Goal: Navigation & Orientation: Find specific page/section

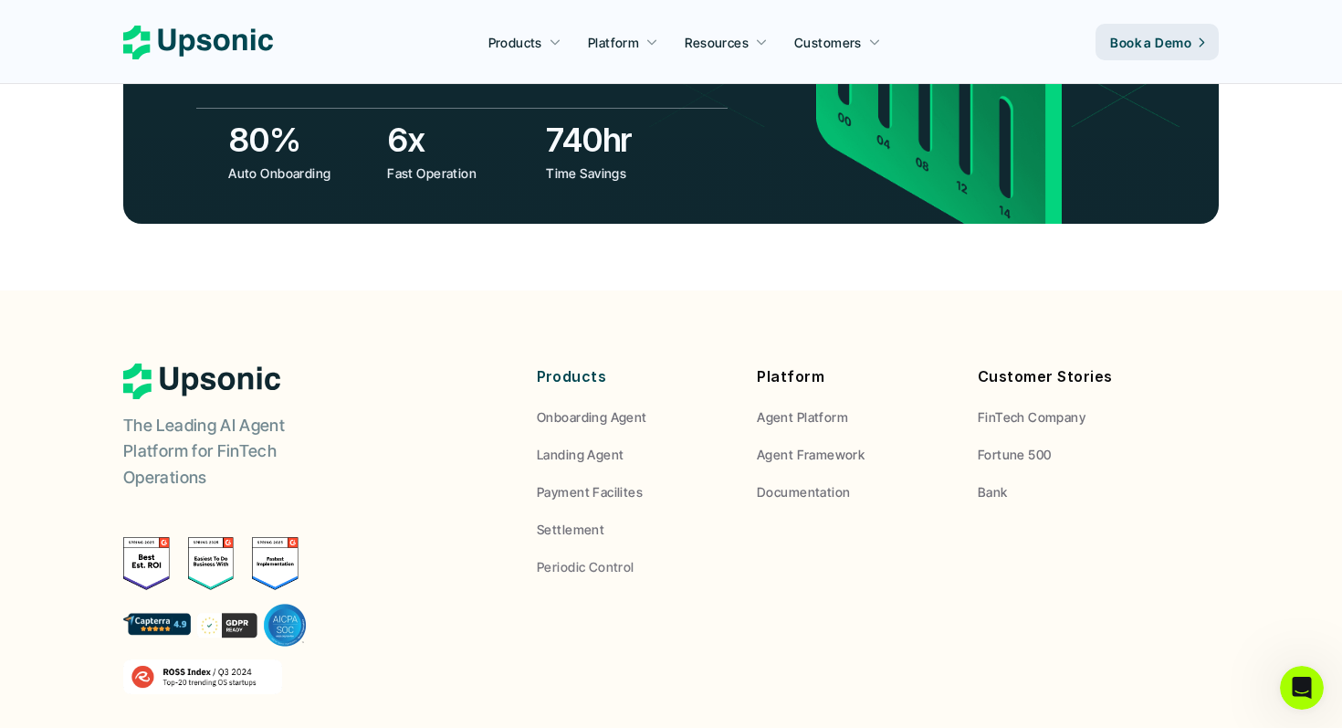
scroll to position [6740, 0]
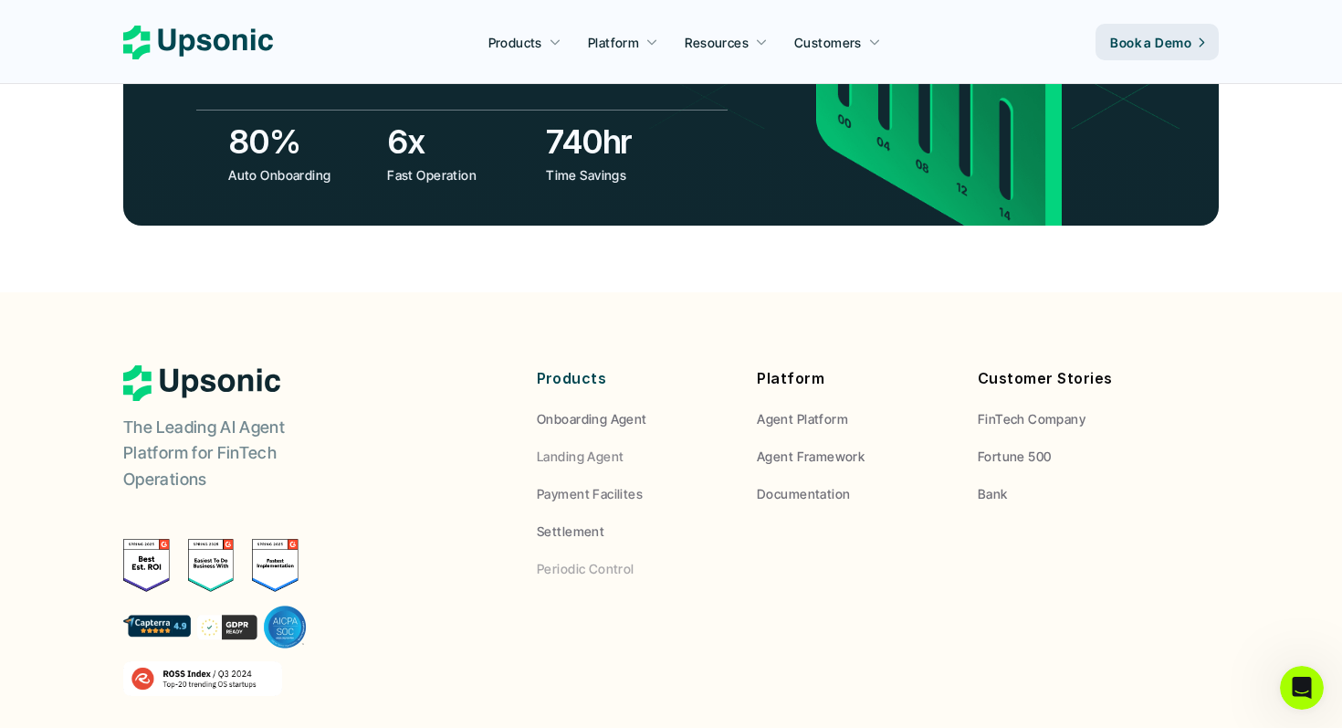
click at [570, 409] on p "Onboarding Agent" at bounding box center [592, 418] width 111 height 19
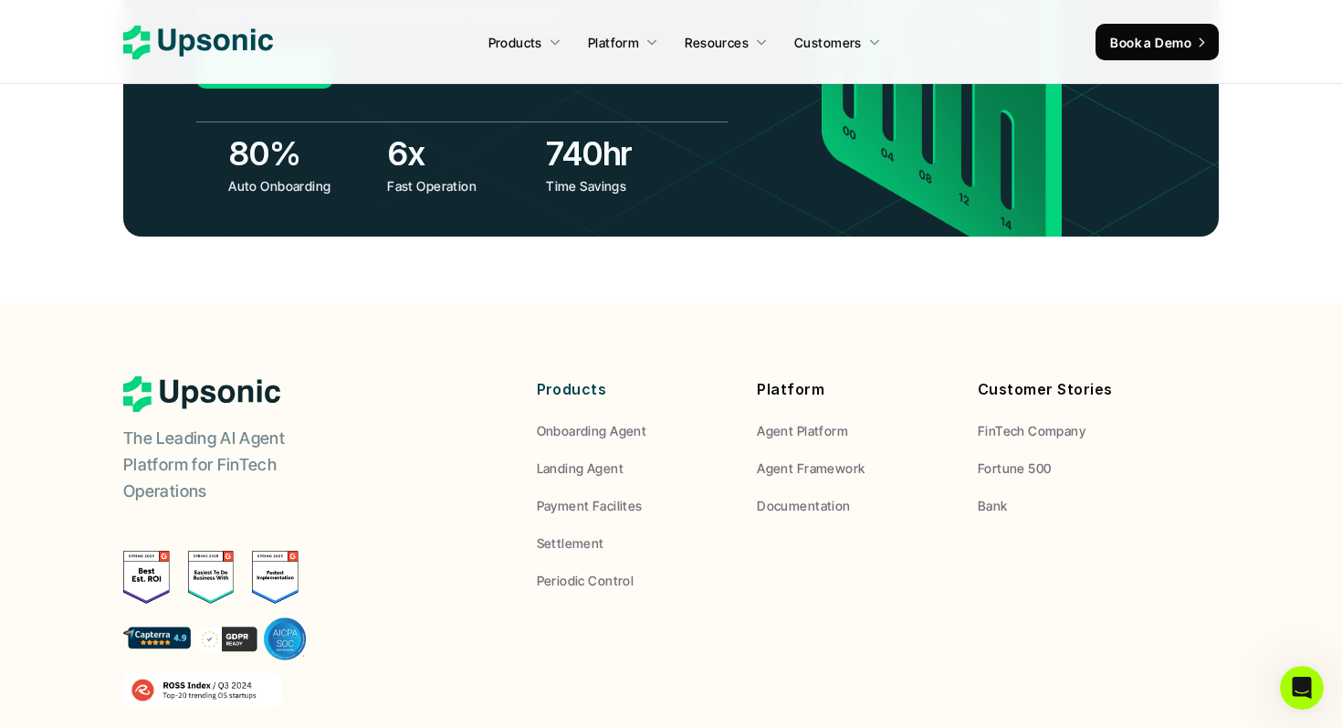
scroll to position [6998, 0]
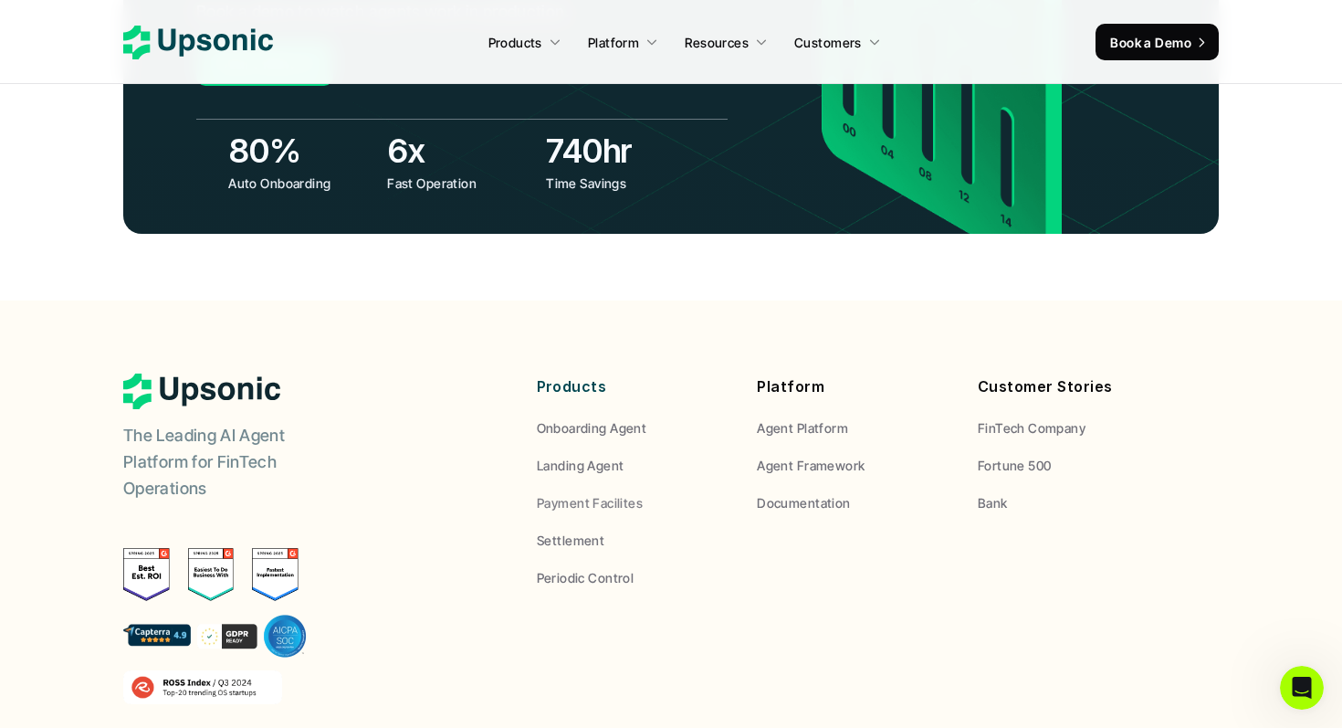
click at [574, 531] on p "Settlement" at bounding box center [571, 540] width 68 height 19
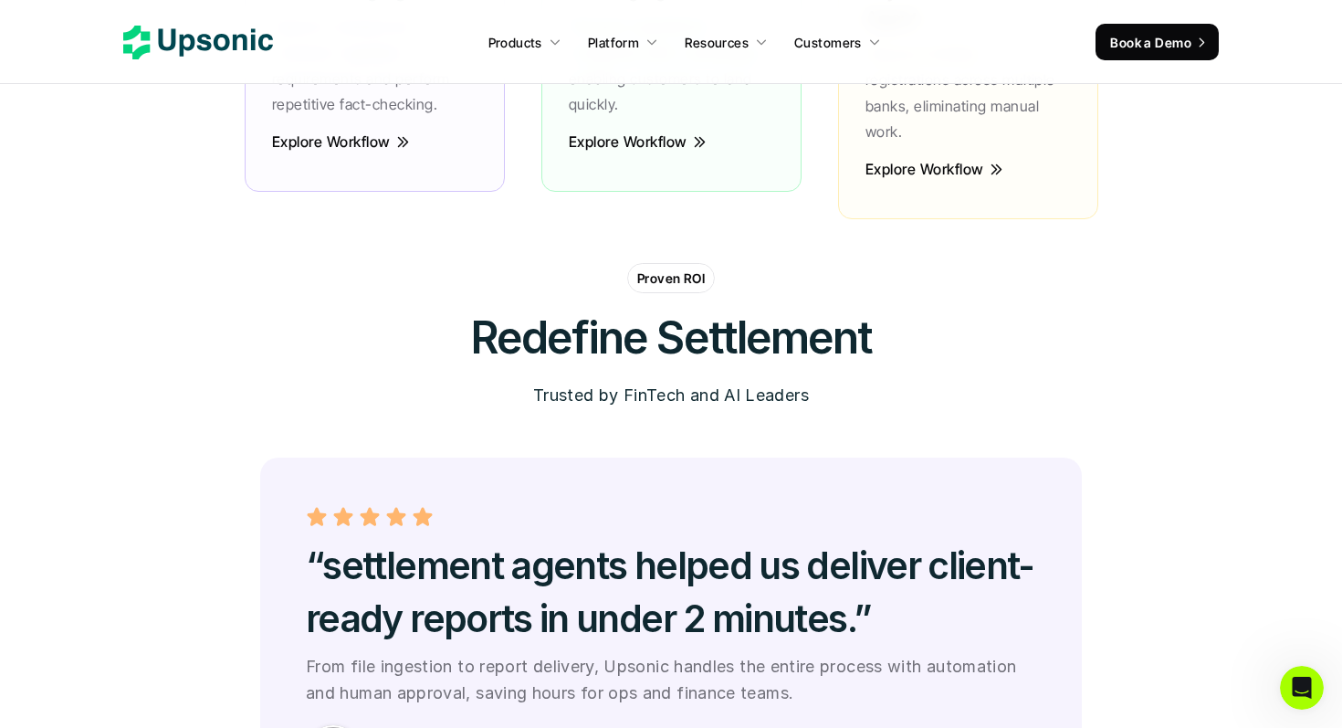
scroll to position [4863, 0]
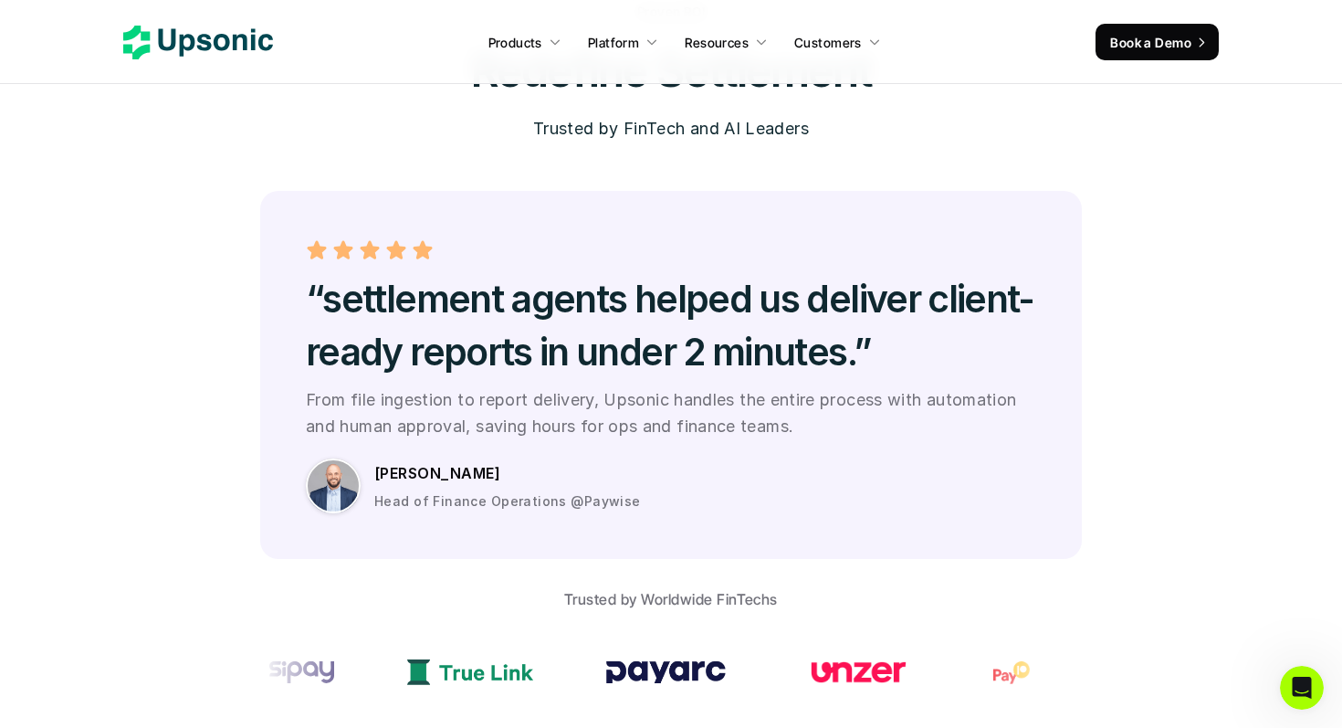
drag, startPoint x: 642, startPoint y: 479, endPoint x: 374, endPoint y: 479, distance: 267.6
click at [374, 479] on div "Michael Torres Head of Finance Operations @Paywise" at bounding box center [705, 485] width 662 height 50
copy p "Head of Finance Operations @Paywise"
click at [1148, 33] on p "Book a Demo" at bounding box center [1150, 42] width 81 height 19
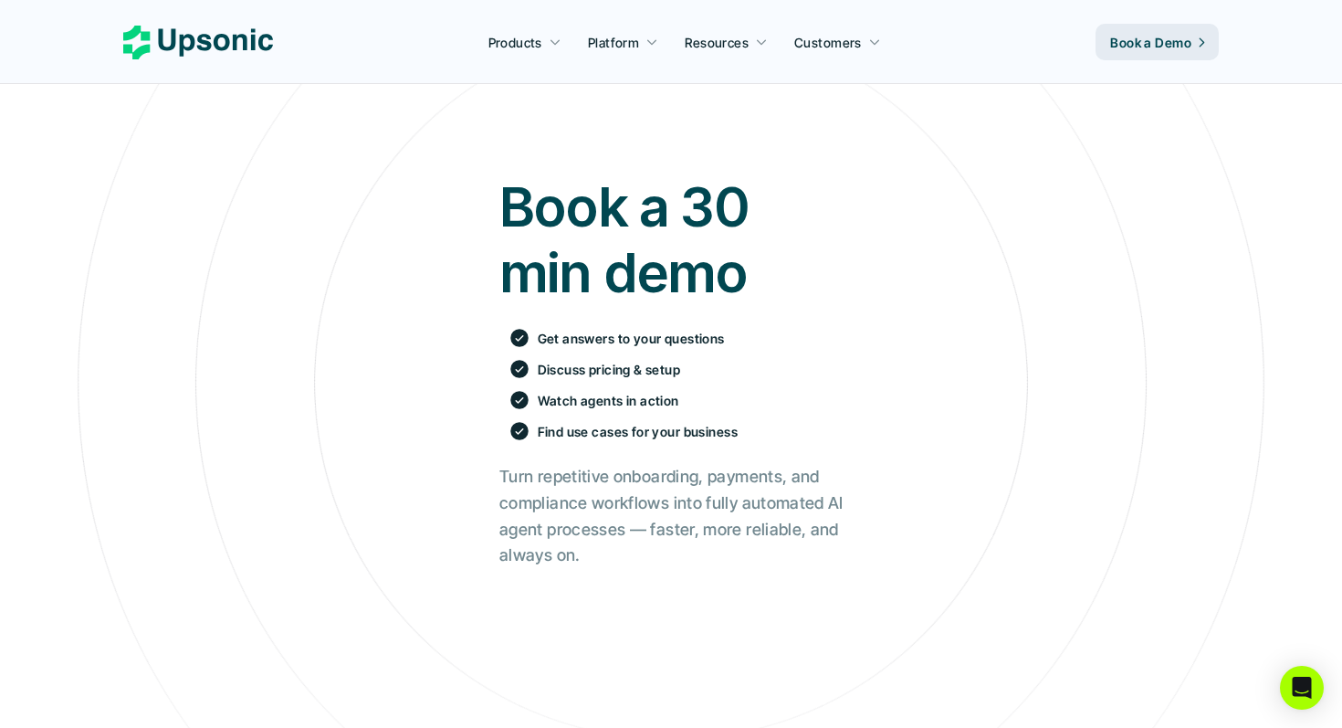
click at [196, 36] on icon at bounding box center [198, 43] width 150 height 34
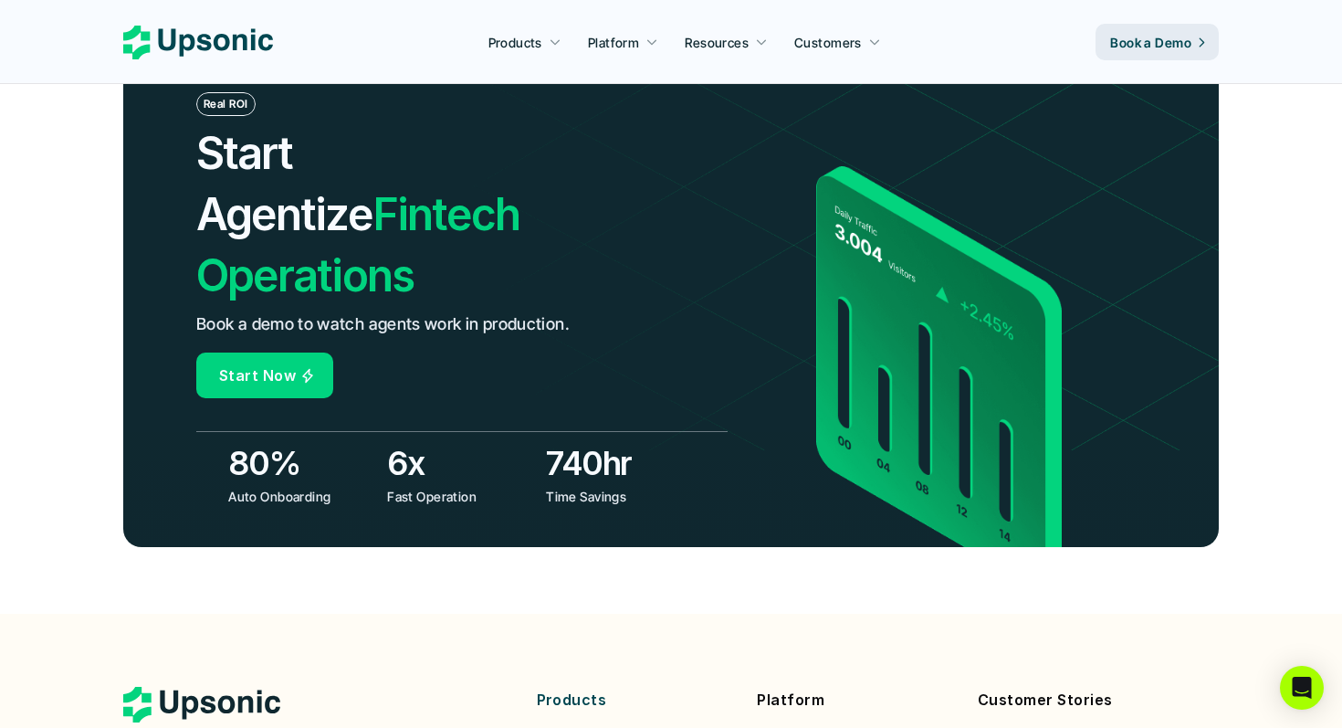
scroll to position [6888, 0]
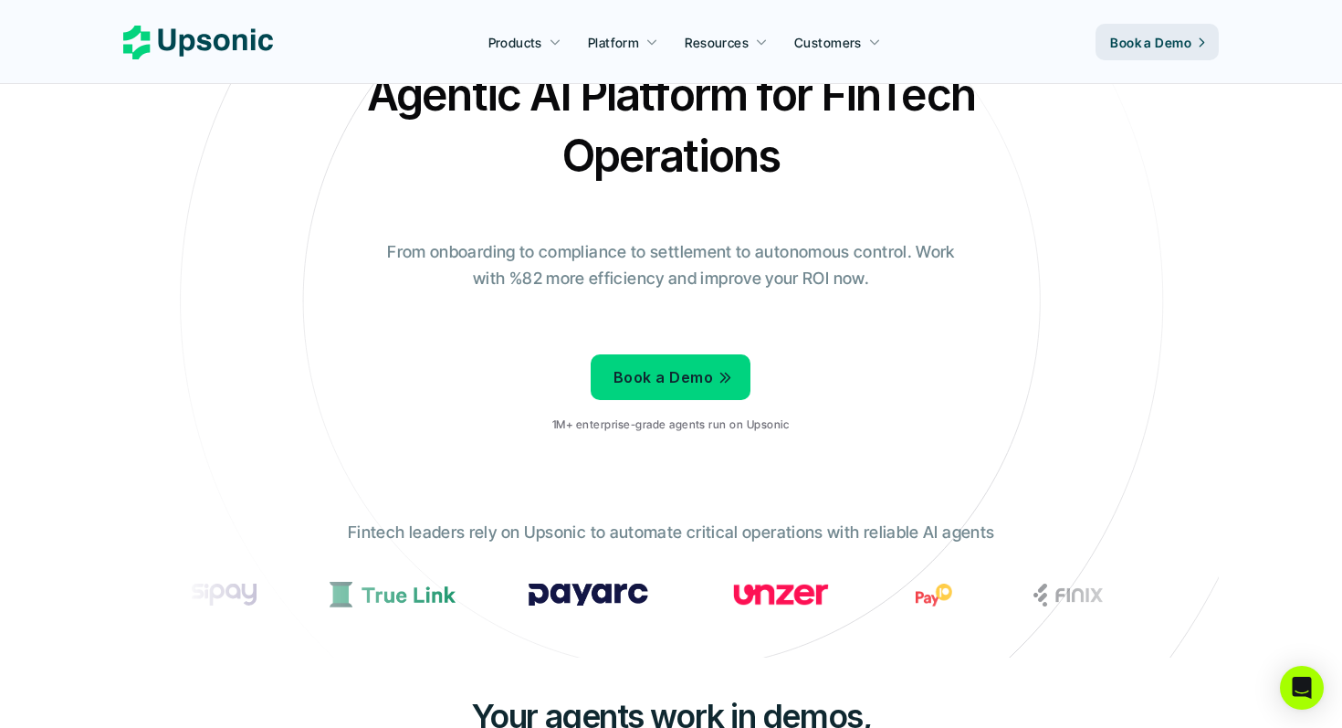
scroll to position [85, 0]
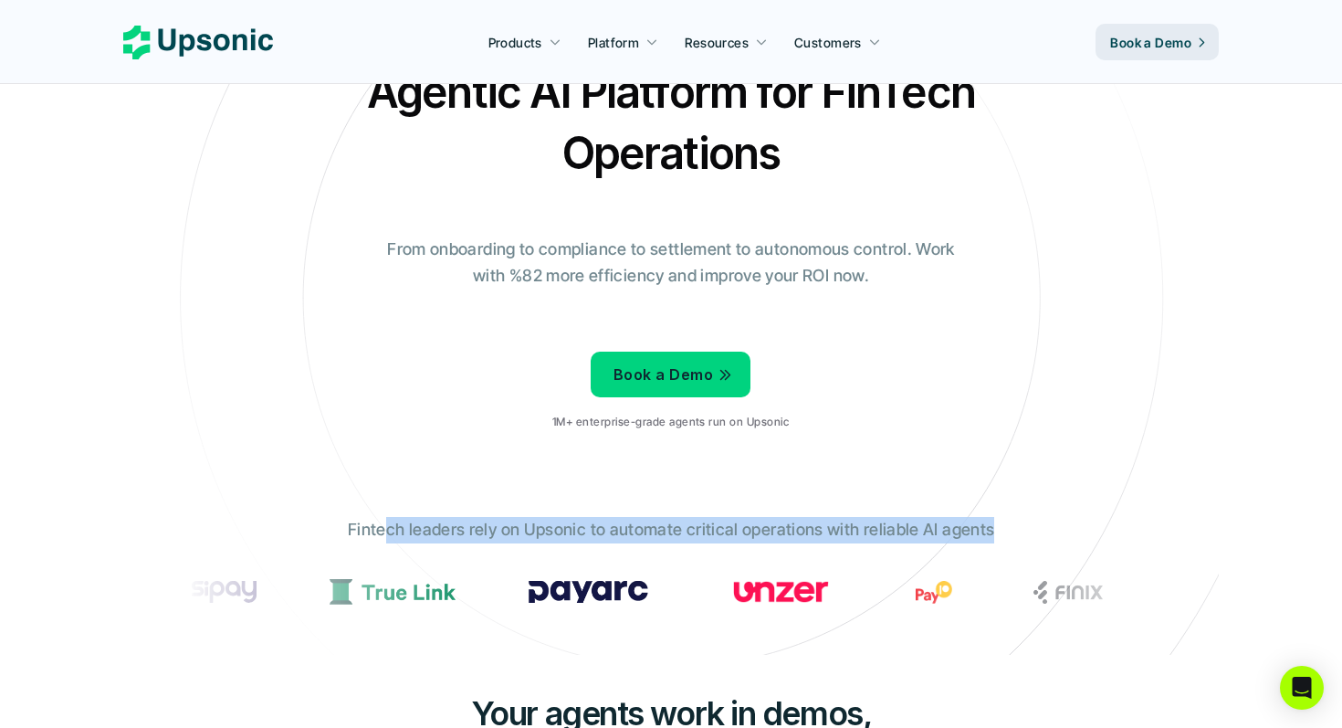
drag, startPoint x: 388, startPoint y: 527, endPoint x: 790, endPoint y: 548, distance: 402.4
click at [790, 548] on div "Fintech leaders rely on Upsonic to automate critical operations with reliable A…" at bounding box center [671, 572] width 1005 height 138
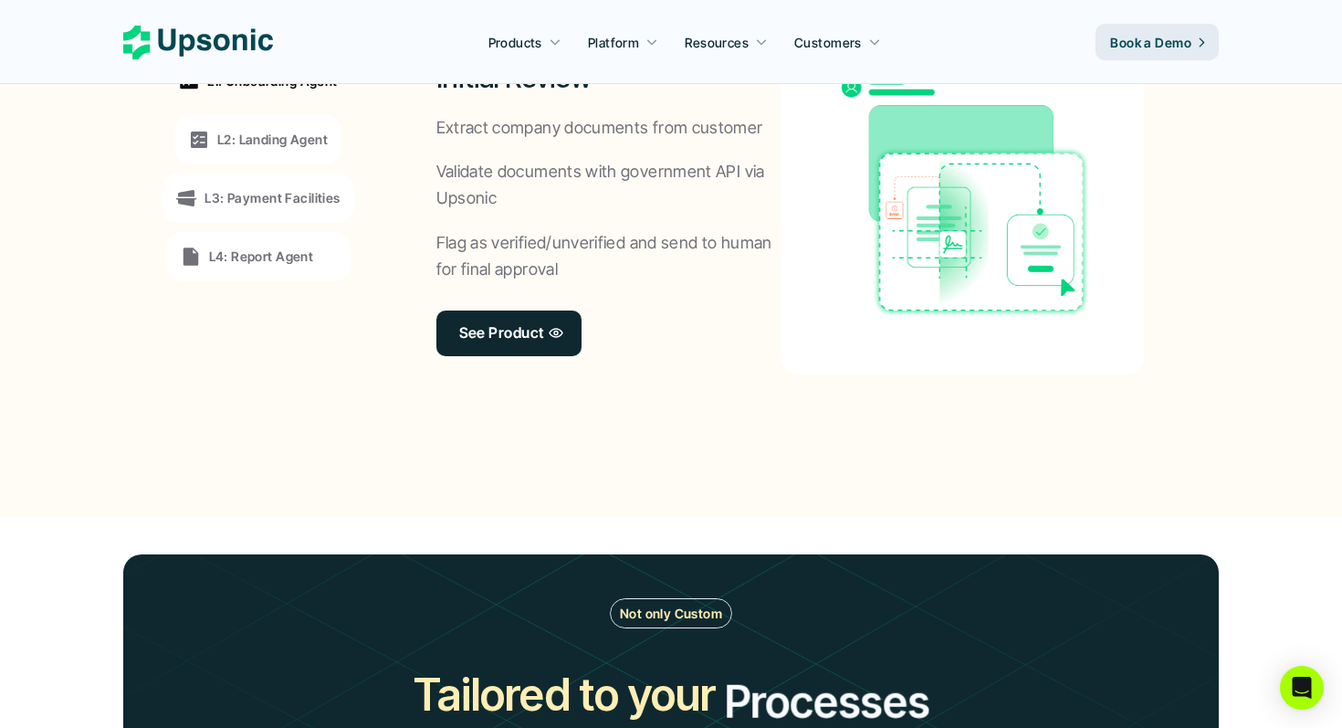
scroll to position [1619, 0]
